Goal: Task Accomplishment & Management: Complete application form

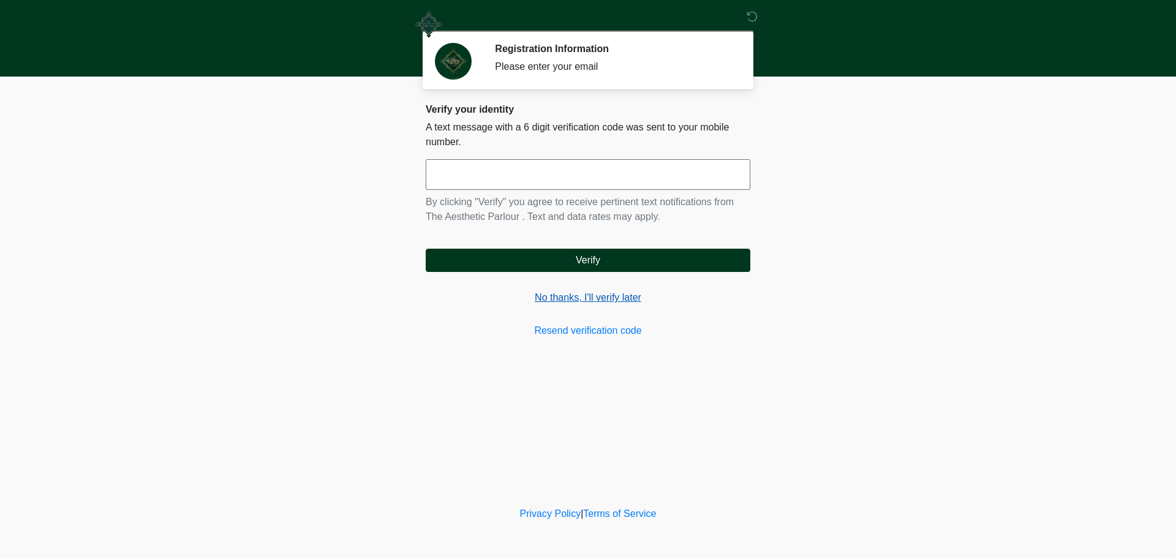
click at [578, 298] on link "No thanks, I'll verify later" at bounding box center [588, 297] width 325 height 15
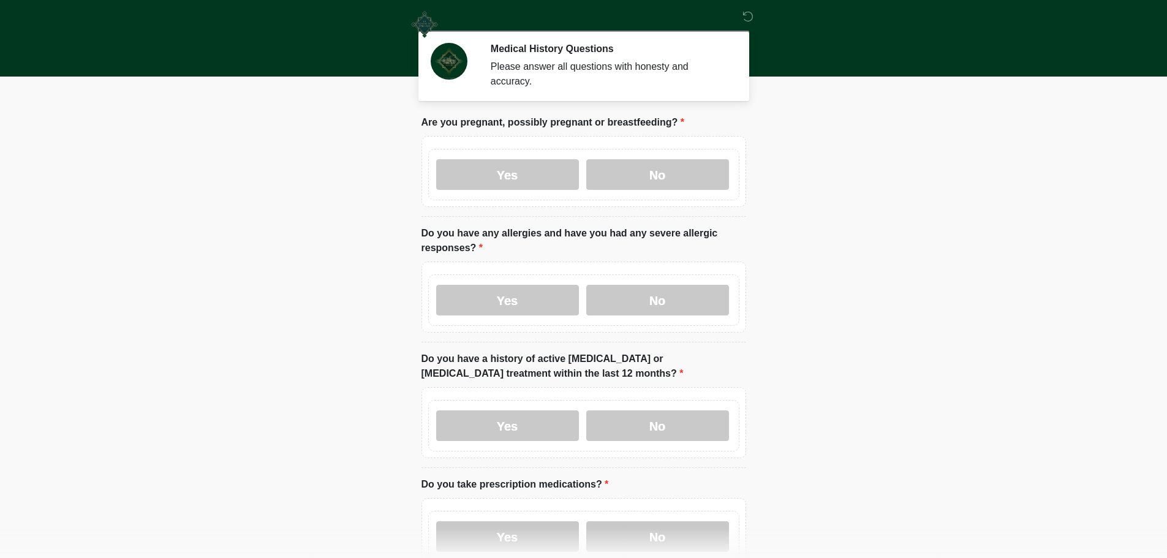
drag, startPoint x: 628, startPoint y: 160, endPoint x: 624, endPoint y: 179, distance: 19.5
click at [627, 161] on label "No" at bounding box center [657, 174] width 143 height 31
drag, startPoint x: 618, startPoint y: 260, endPoint x: 613, endPoint y: 279, distance: 20.1
click at [615, 273] on div "Yes No" at bounding box center [584, 297] width 325 height 71
click at [612, 286] on label "No" at bounding box center [657, 300] width 143 height 31
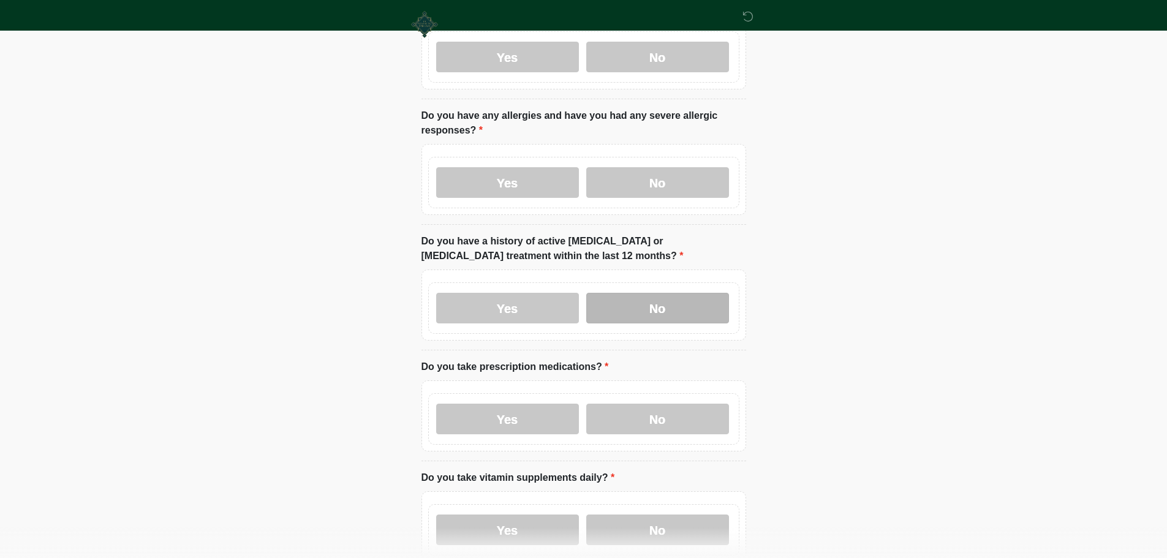
scroll to position [123, 0]
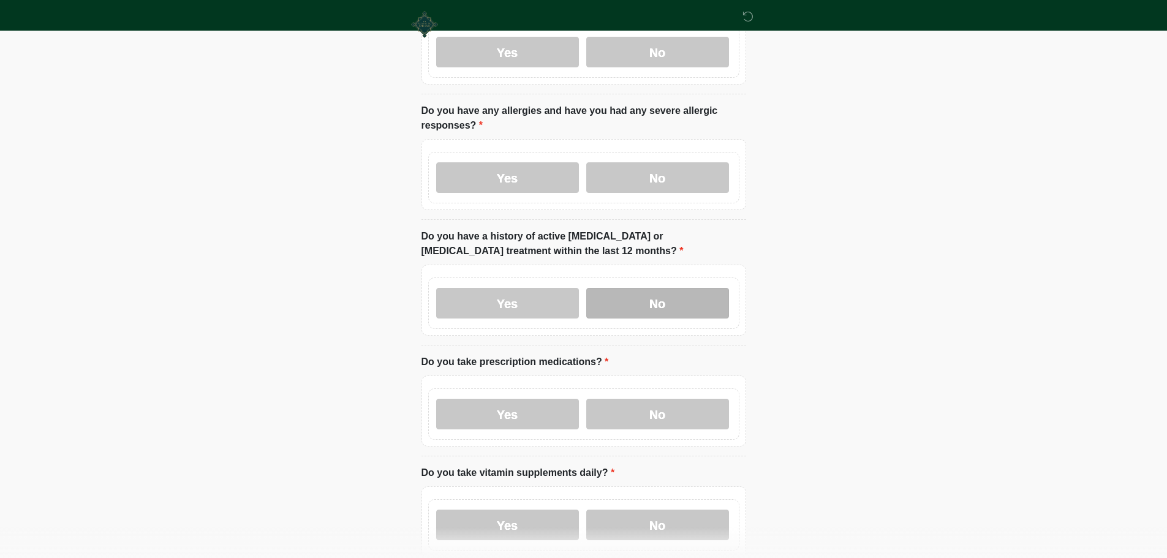
click at [641, 290] on label "No" at bounding box center [657, 303] width 143 height 31
click at [623, 403] on label "No" at bounding box center [657, 414] width 143 height 31
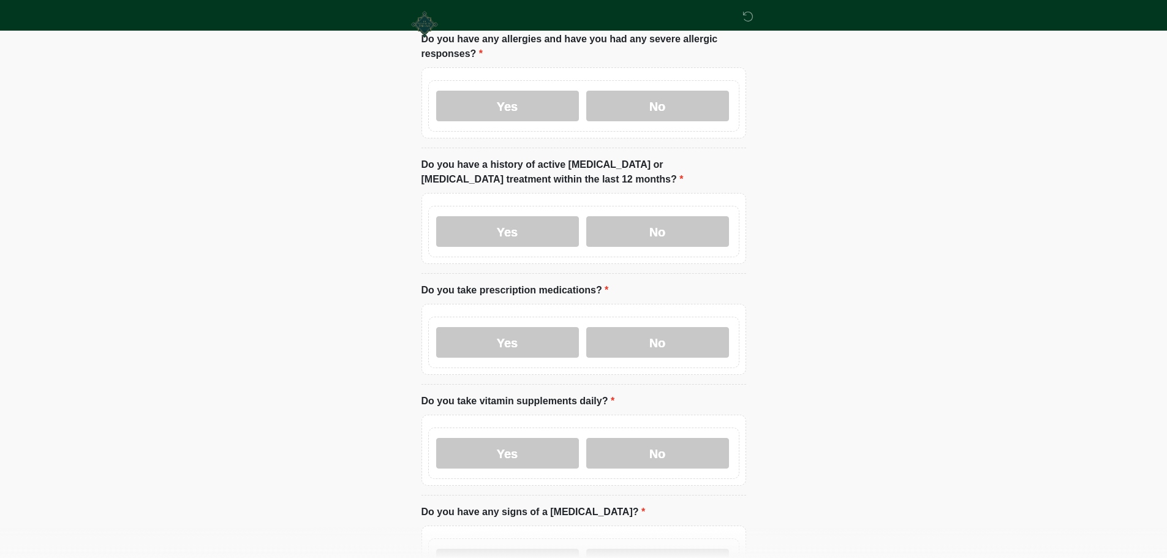
scroll to position [306, 0]
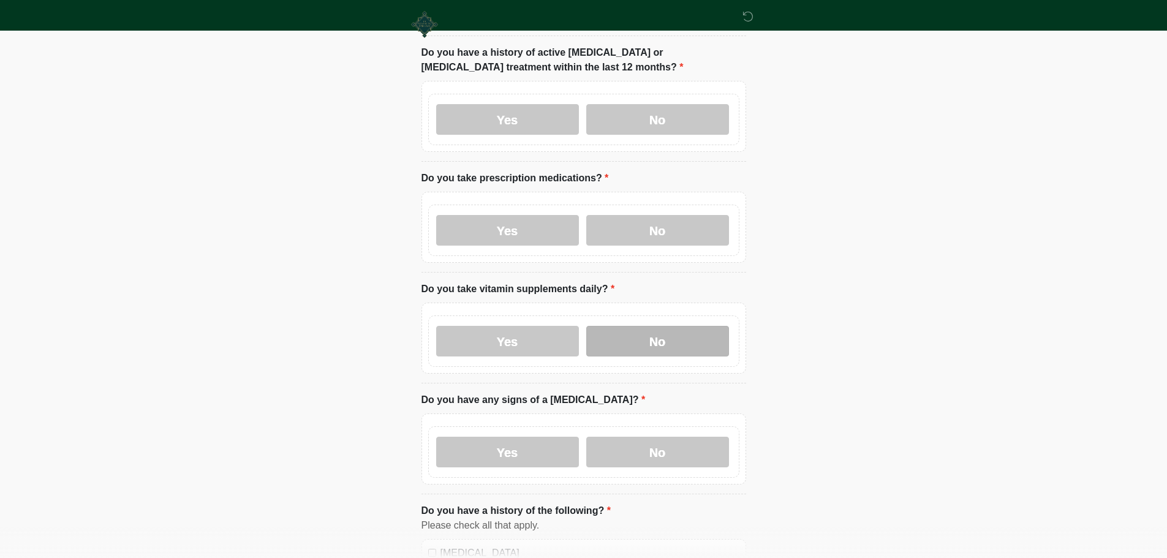
drag, startPoint x: 625, startPoint y: 324, endPoint x: 625, endPoint y: 341, distance: 16.5
click at [625, 326] on label "No" at bounding box center [657, 341] width 143 height 31
click at [616, 426] on div "Yes No" at bounding box center [583, 451] width 311 height 51
click at [617, 437] on label "No" at bounding box center [657, 452] width 143 height 31
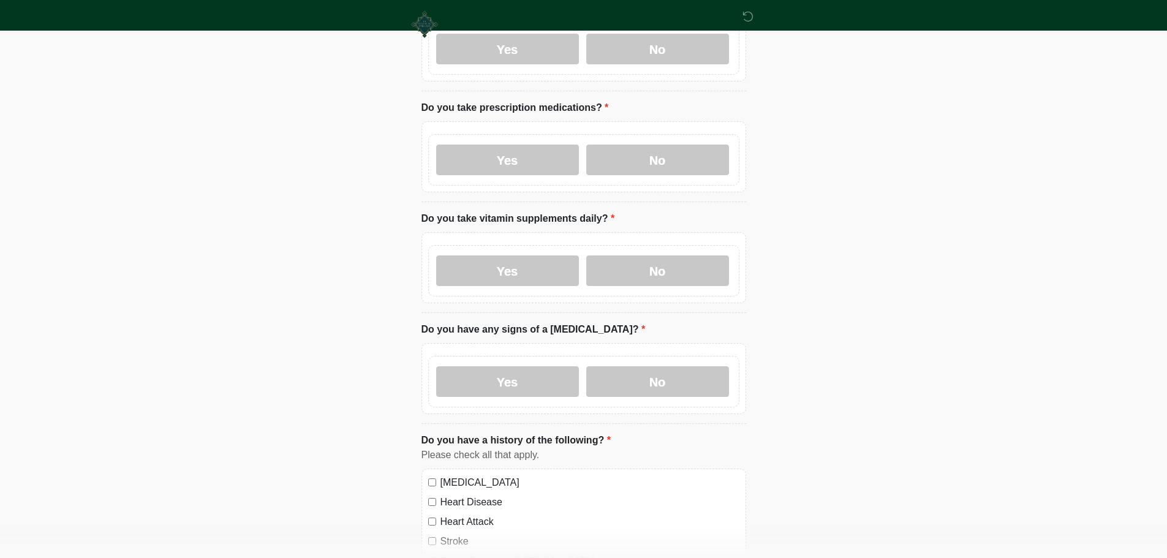
scroll to position [551, 0]
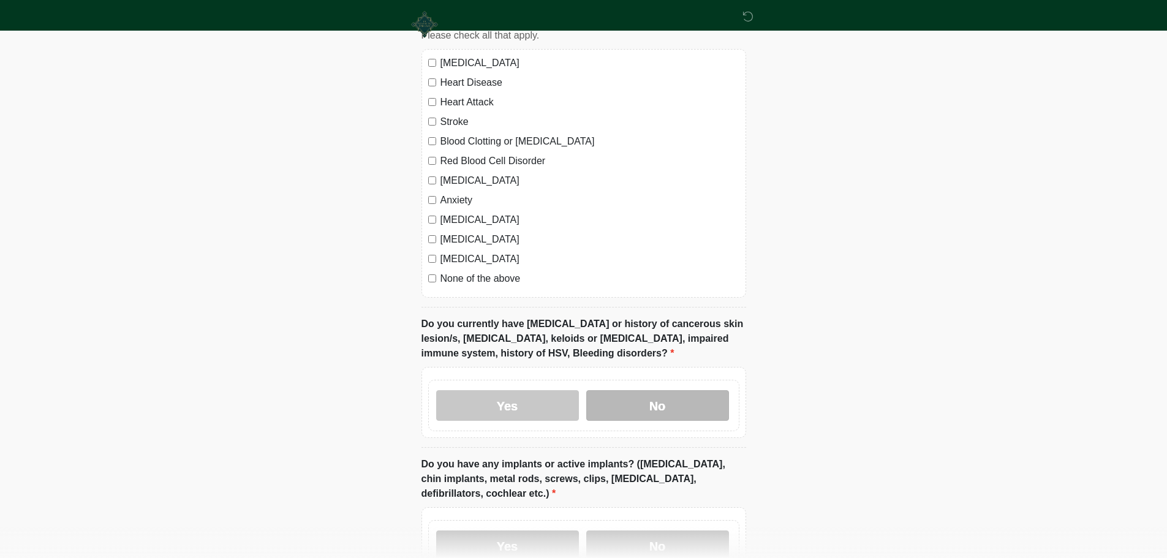
drag, startPoint x: 653, startPoint y: 397, endPoint x: 649, endPoint y: 392, distance: 7.0
click at [651, 395] on label "No" at bounding box center [657, 405] width 143 height 31
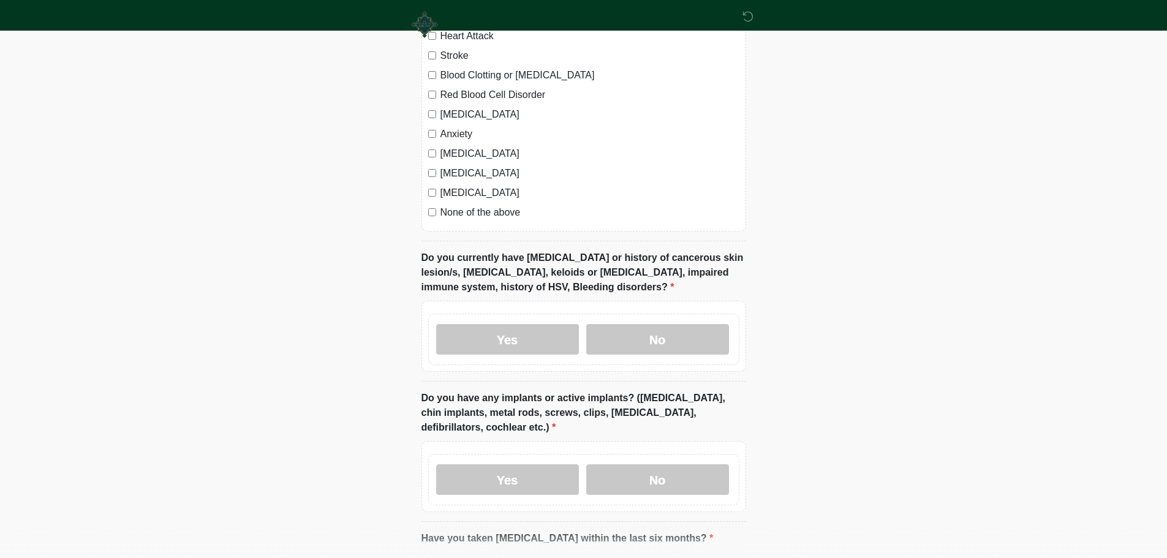
scroll to position [980, 0]
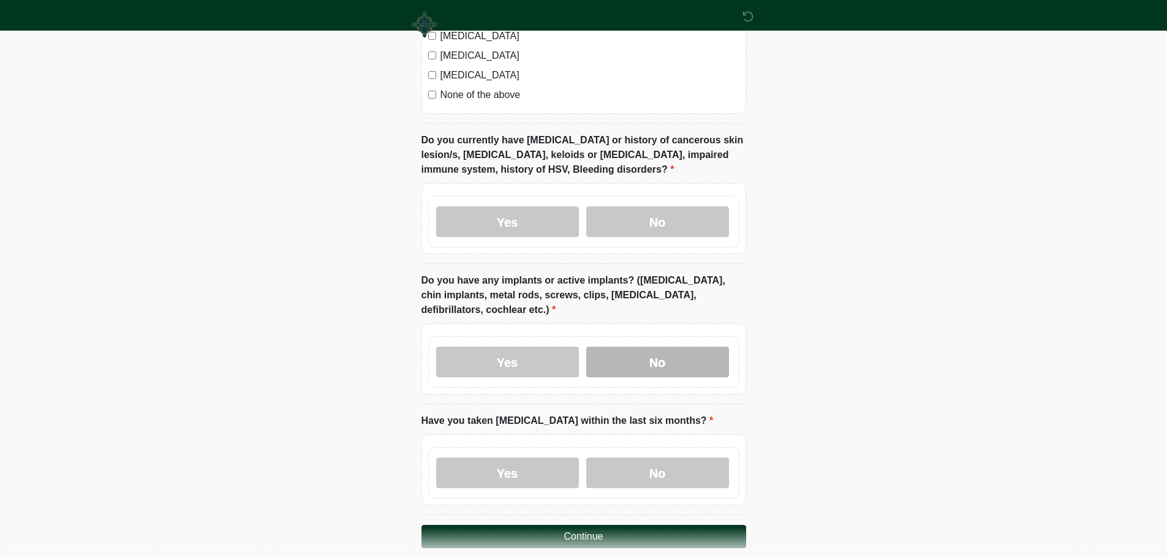
click at [631, 349] on label "No" at bounding box center [657, 362] width 143 height 31
drag, startPoint x: 648, startPoint y: 454, endPoint x: 611, endPoint y: 499, distance: 58.3
click at [647, 458] on label "No" at bounding box center [657, 473] width 143 height 31
click at [546, 530] on button "Continue" at bounding box center [584, 536] width 325 height 23
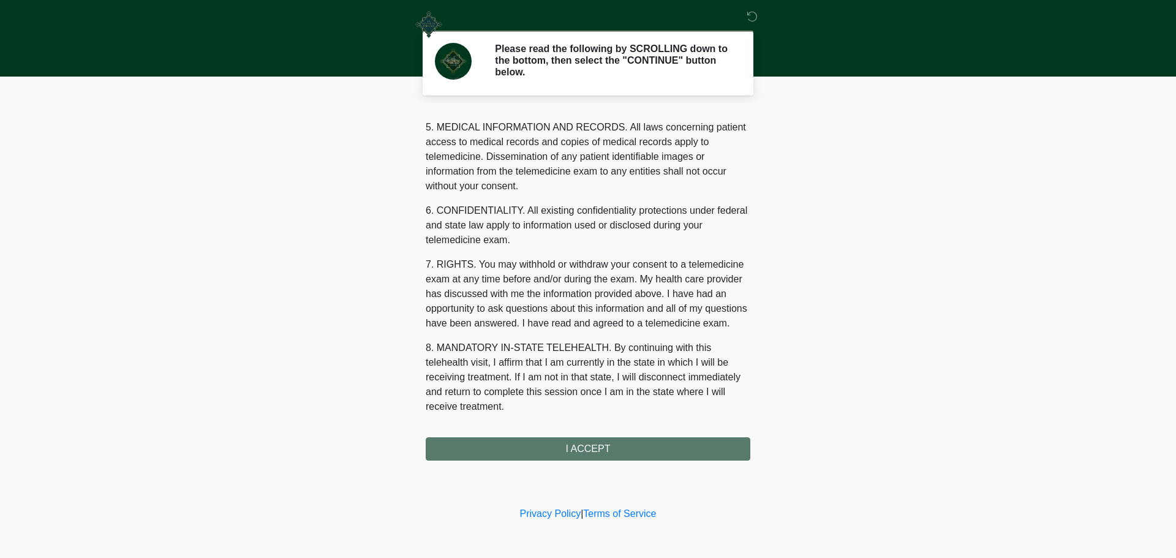
scroll to position [412, 0]
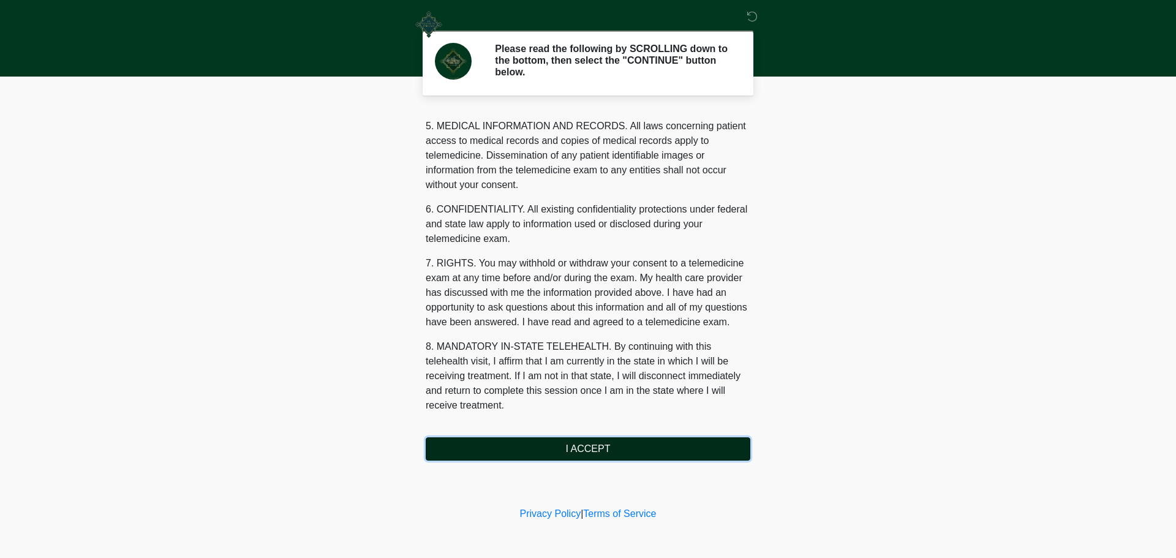
click at [591, 458] on button "I ACCEPT" at bounding box center [588, 449] width 325 height 23
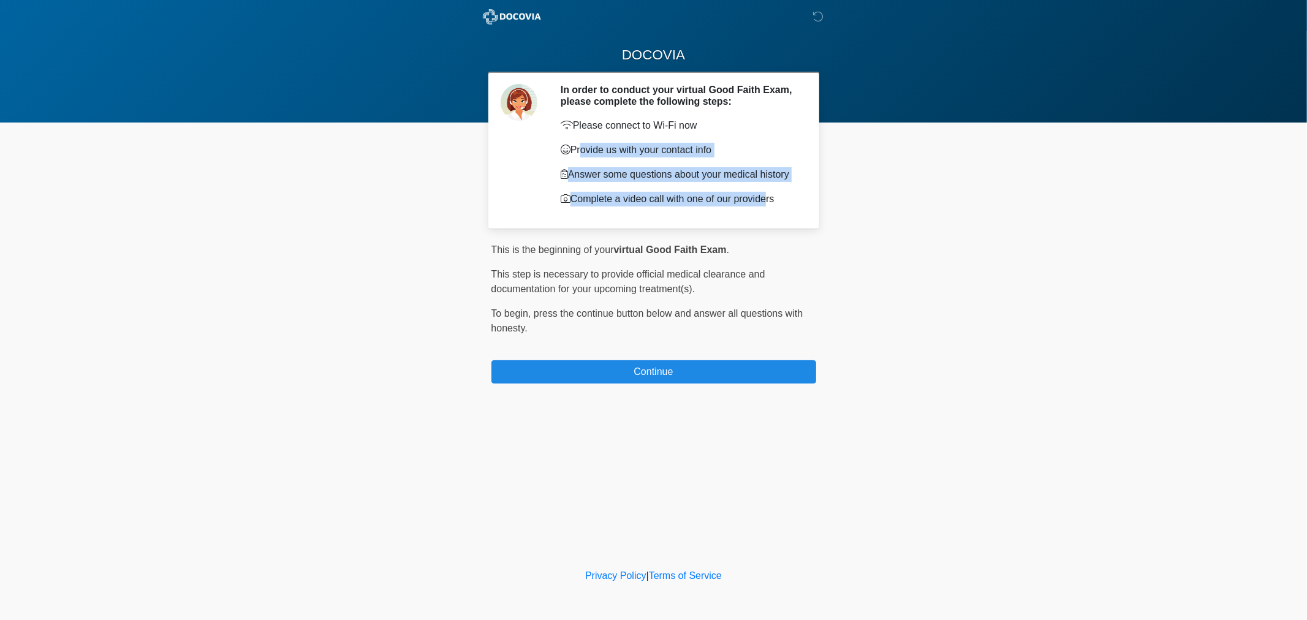
drag, startPoint x: 763, startPoint y: 199, endPoint x: 578, endPoint y: 143, distance: 193.4
click at [578, 143] on div "Please connect to Wi-Fi now Provide us with your contact info Answer some quest…" at bounding box center [679, 162] width 237 height 88
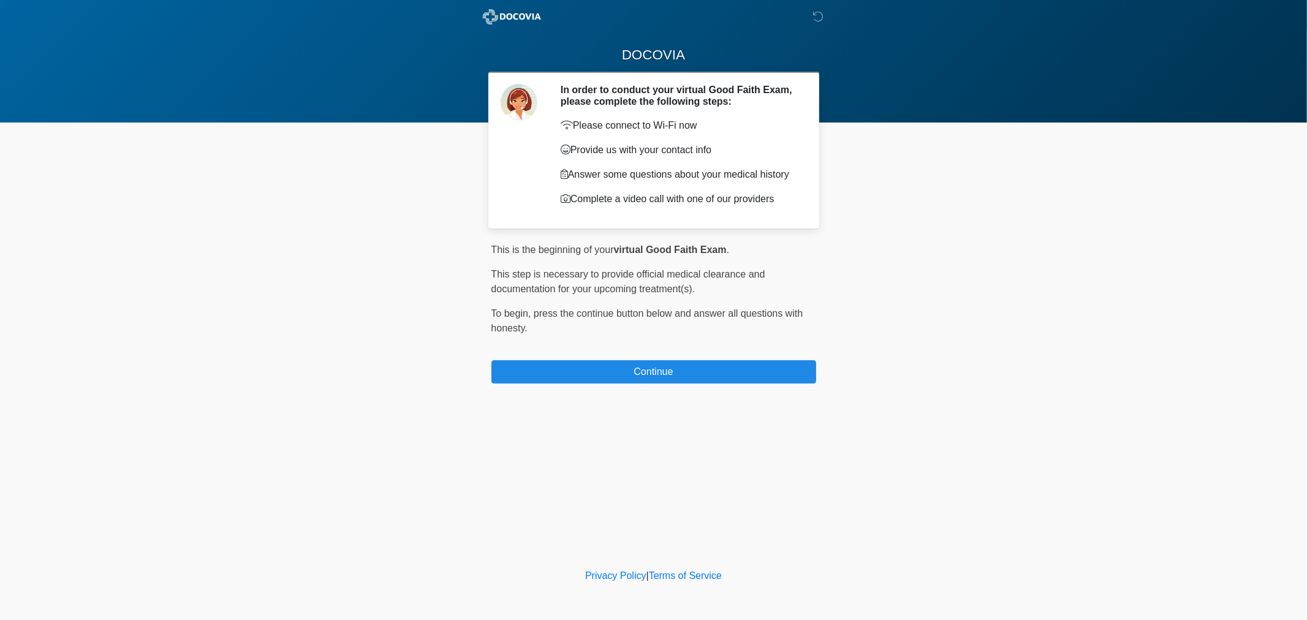
click at [786, 199] on p "Complete a video call with one of our providers" at bounding box center [679, 199] width 237 height 15
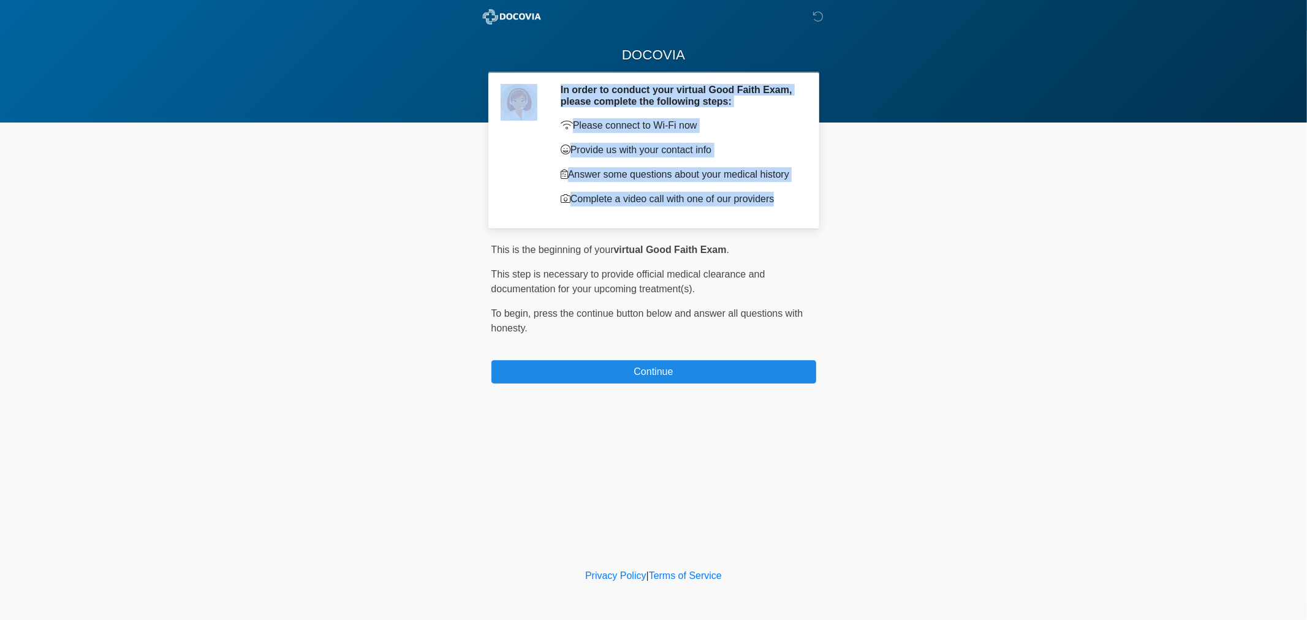
drag, startPoint x: 785, startPoint y: 200, endPoint x: 550, endPoint y: 124, distance: 246.5
click at [550, 124] on section "In order to conduct your virtual Good Faith Exam, please complete the following…" at bounding box center [653, 150] width 331 height 157
click at [573, 126] on p "Please connect to Wi-Fi now" at bounding box center [679, 125] width 237 height 15
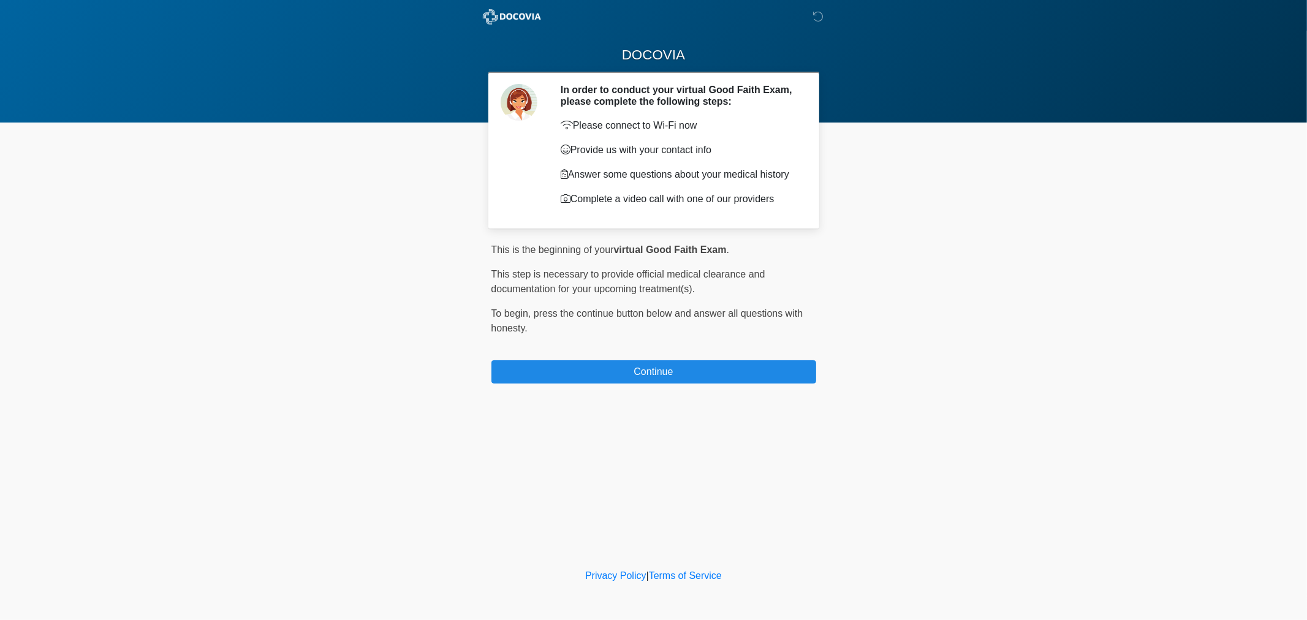
drag, startPoint x: 781, startPoint y: 200, endPoint x: 561, endPoint y: 129, distance: 231.2
click at [561, 129] on div "Please connect to Wi-Fi now Provide us with your contact info Answer some quest…" at bounding box center [679, 162] width 237 height 88
copy div "Please connect to Wi-Fi now Provide us with your contact info Answer some quest…"
click at [569, 124] on icon at bounding box center [567, 125] width 12 height 10
click at [566, 124] on icon at bounding box center [567, 125] width 12 height 10
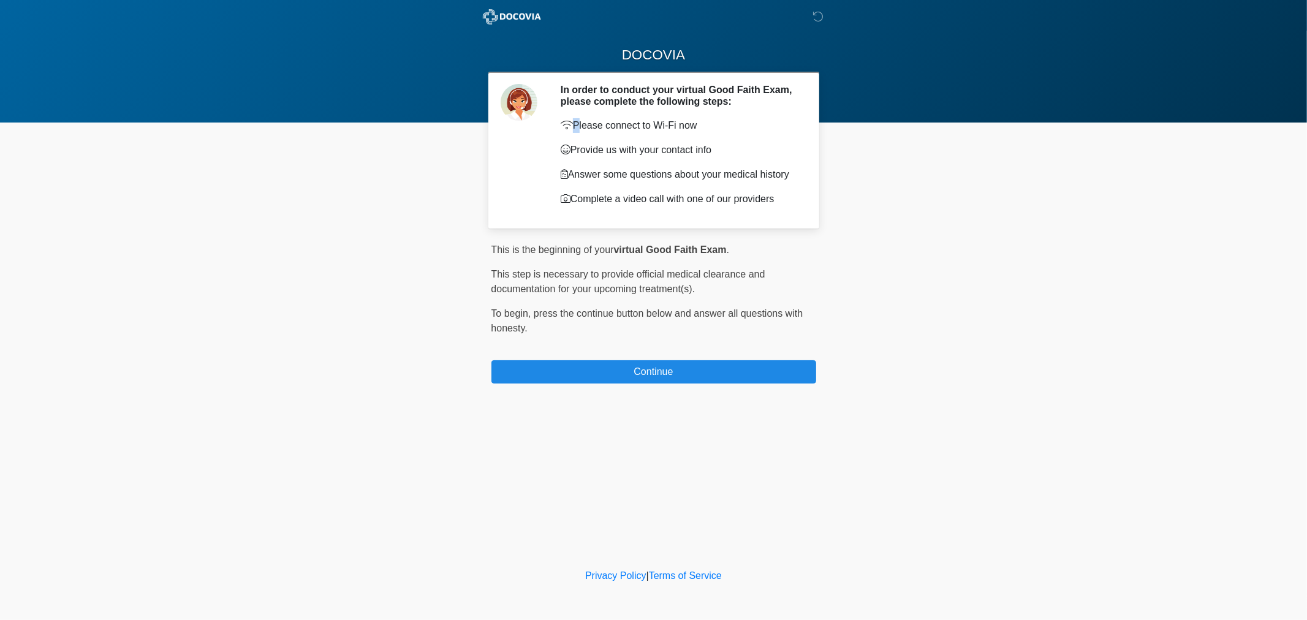
click at [566, 123] on icon at bounding box center [567, 125] width 12 height 10
